Goal: Check status: Check status

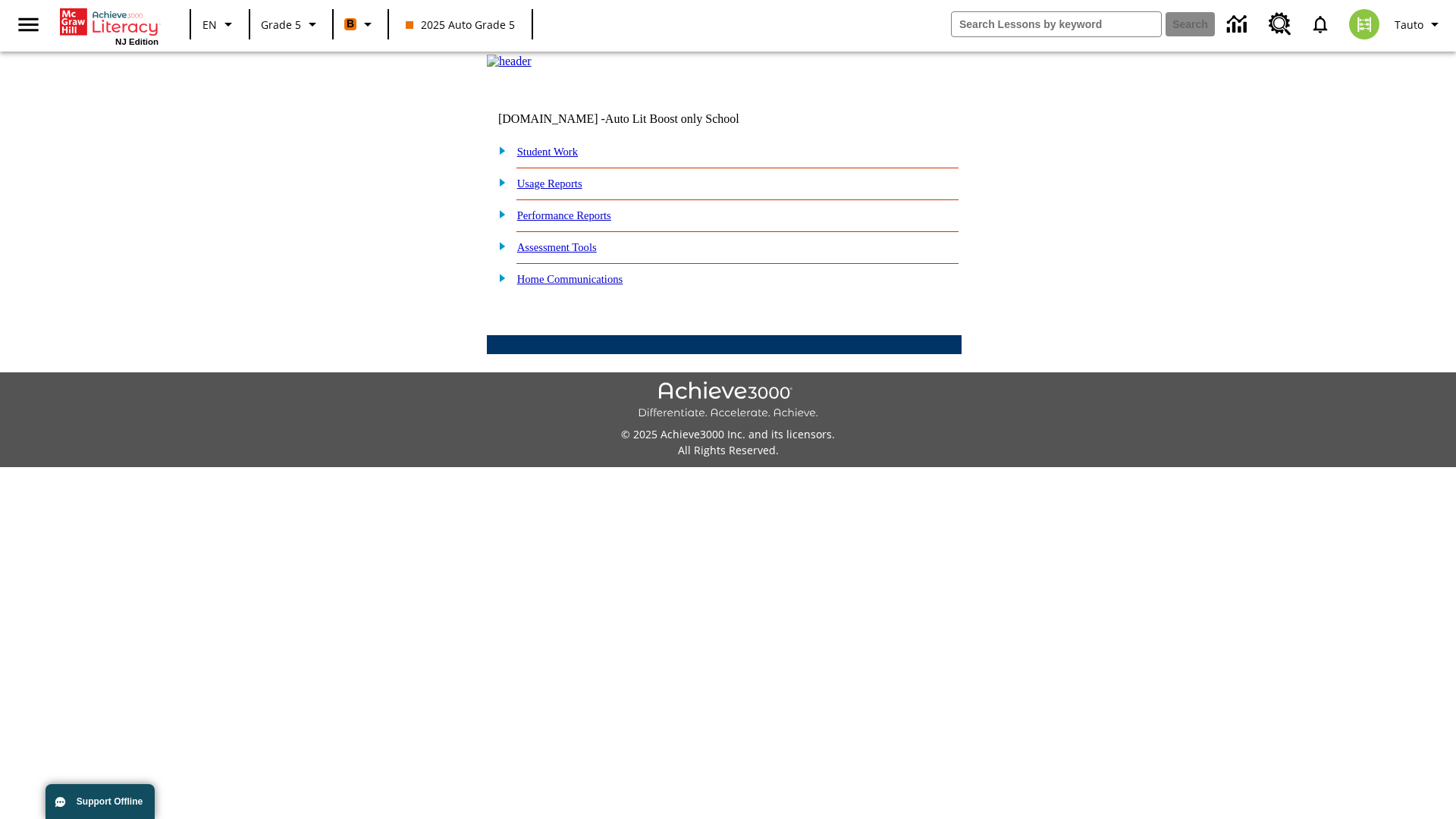
click at [558, 157] on link "Student Work" at bounding box center [547, 151] width 61 height 13
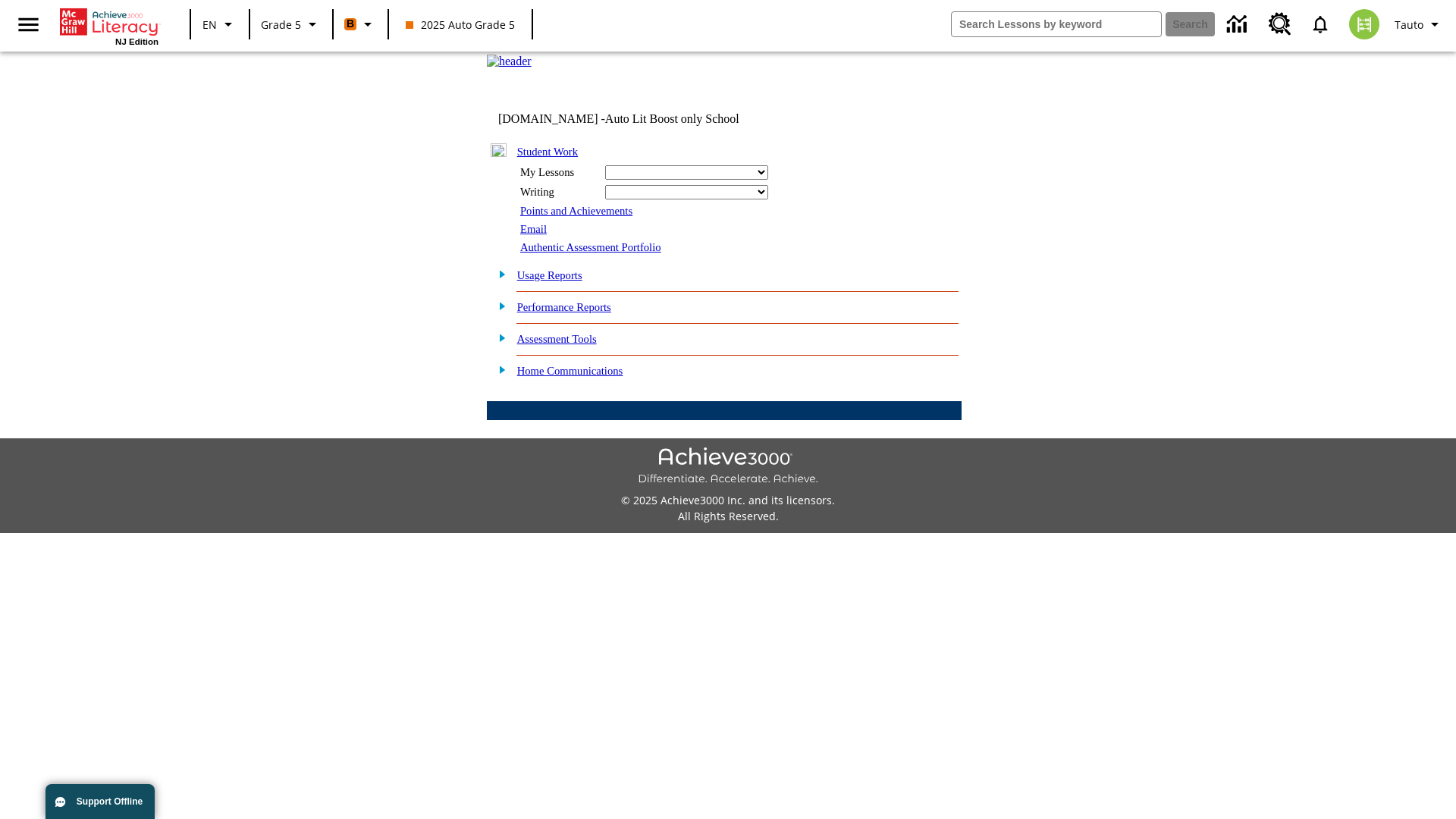
select select "/options/reports/?report_id=12&atype=1&section=2"
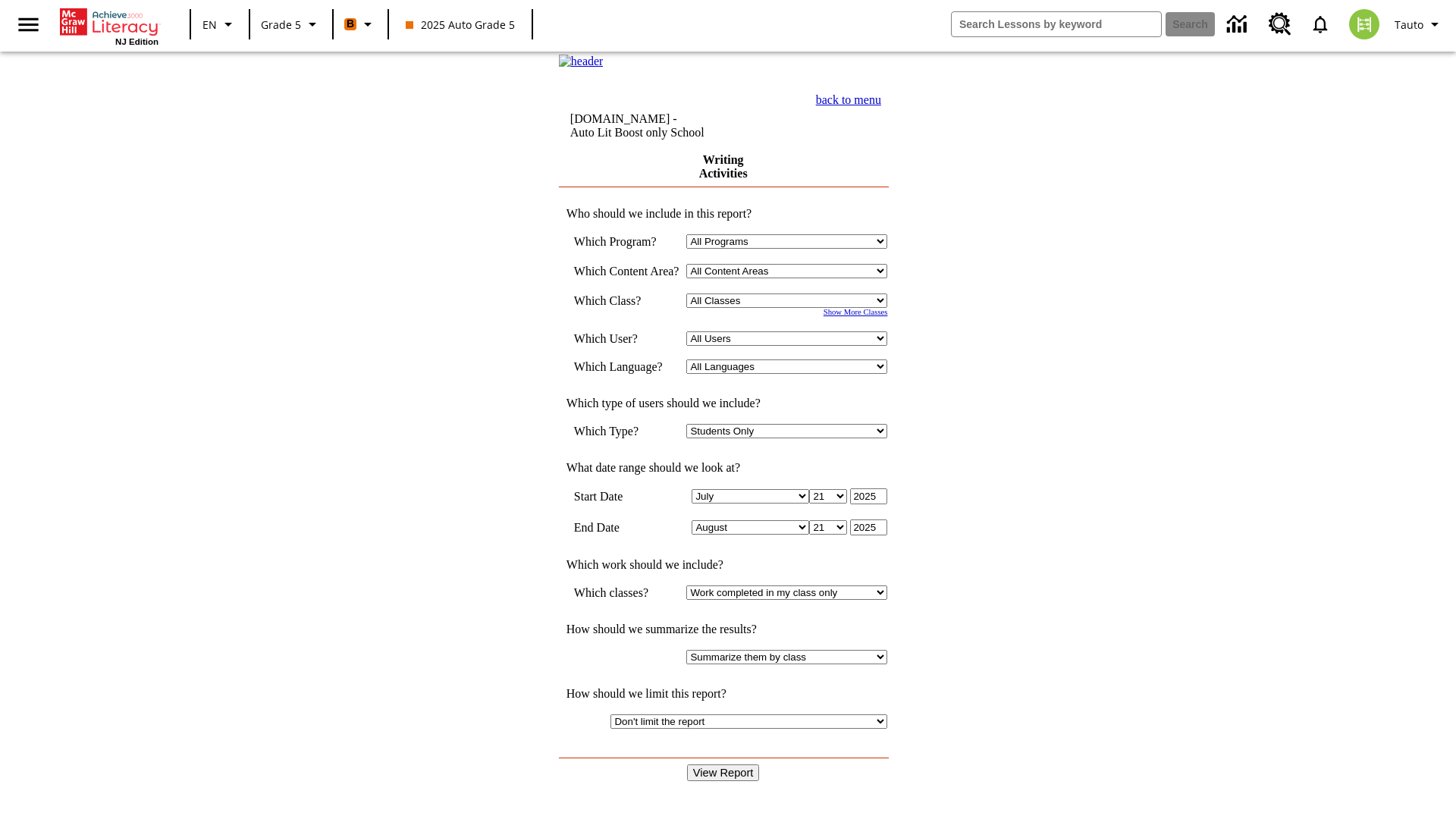
click at [791, 308] on select "Select a Class: All Classes 2025 Auto Grade 5 OL 2025 Auto Grade 6" at bounding box center [786, 300] width 201 height 14
select select "11133131"
click at [791, 345] on select "All Users Cat, Sautoen Cat, Sautoes Cat, Sautoss Donotlogin, Sautoen Twoschools…" at bounding box center [786, 338] width 201 height 14
select select "21437107"
click at [725, 764] on input "View Report" at bounding box center [723, 772] width 72 height 16
